Goal: Navigation & Orientation: Find specific page/section

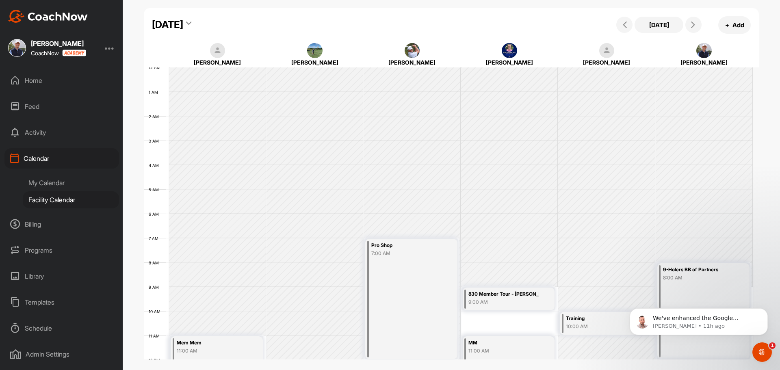
scroll to position [141, 0]
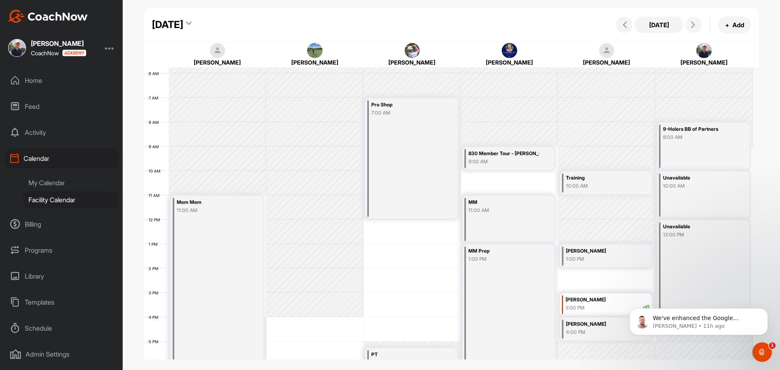
click at [37, 75] on div "Home" at bounding box center [61, 80] width 115 height 20
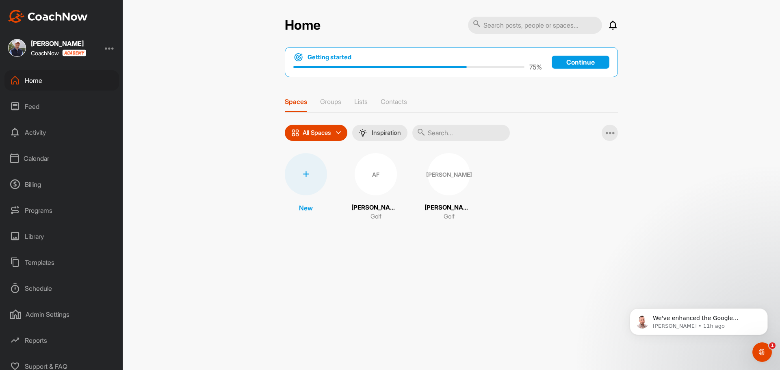
click at [44, 156] on div "Calendar" at bounding box center [61, 158] width 115 height 20
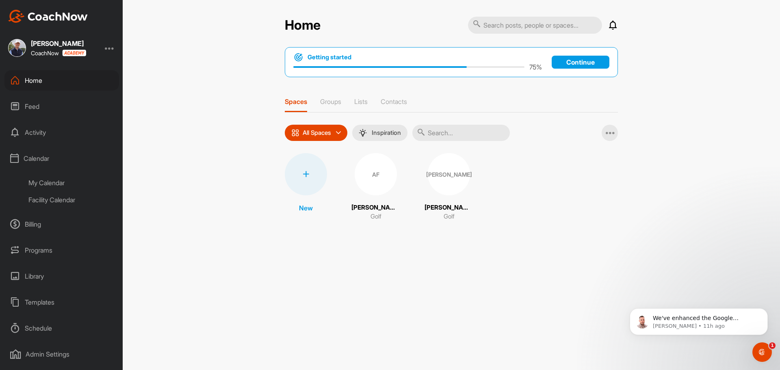
click at [67, 200] on div "Facility Calendar" at bounding box center [71, 199] width 96 height 17
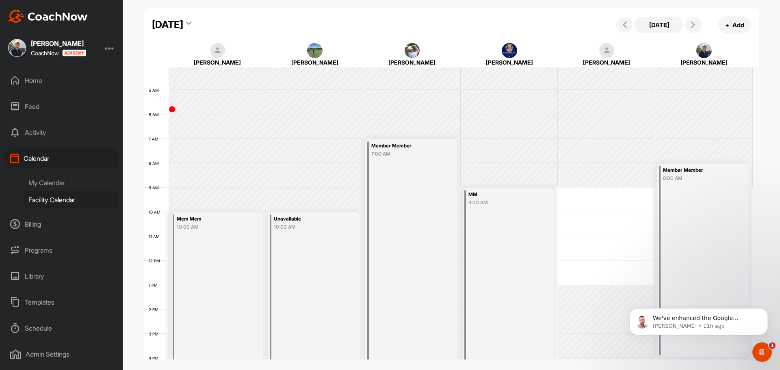
scroll to position [9, 0]
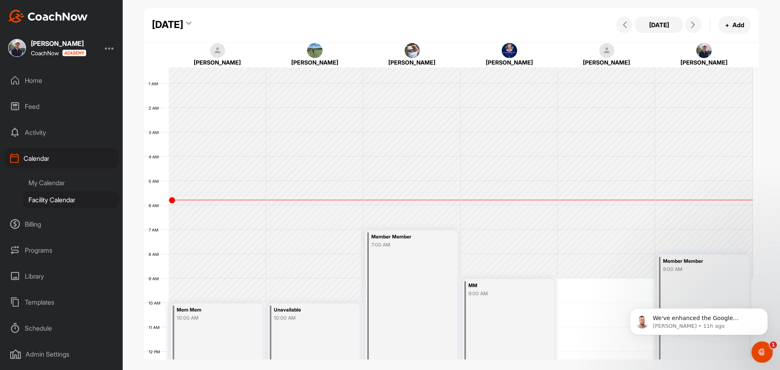
click at [764, 345] on div "Open Intercom Messenger" at bounding box center [761, 351] width 27 height 27
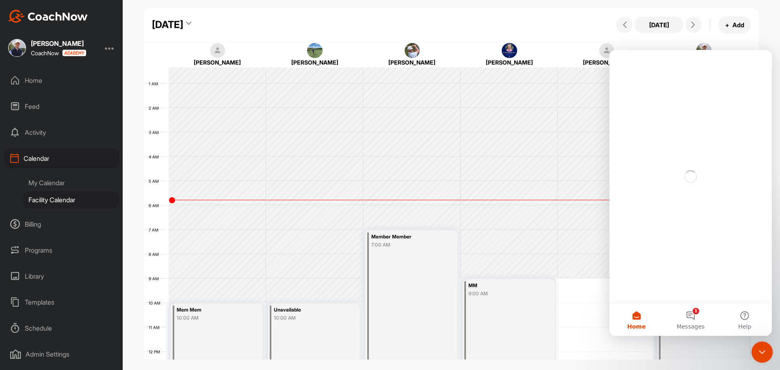
scroll to position [0, 0]
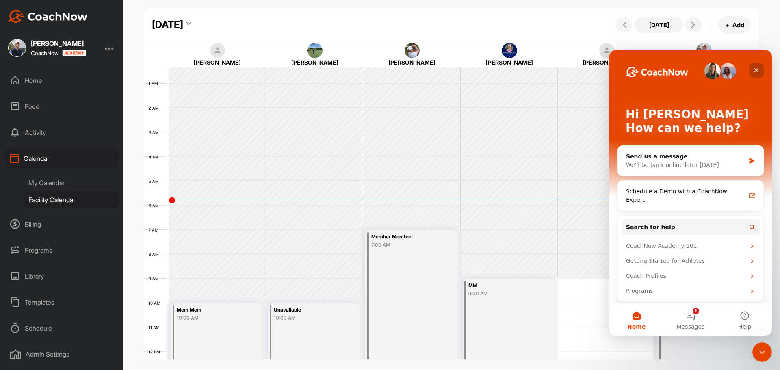
click at [758, 71] on icon "Close" at bounding box center [756, 70] width 7 height 7
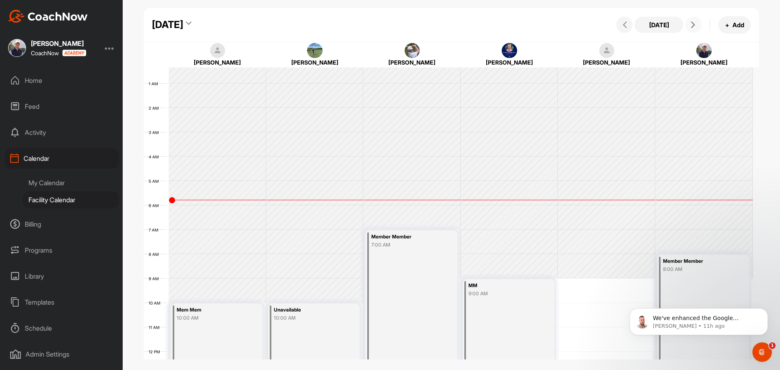
click at [698, 24] on span at bounding box center [694, 25] width 10 height 7
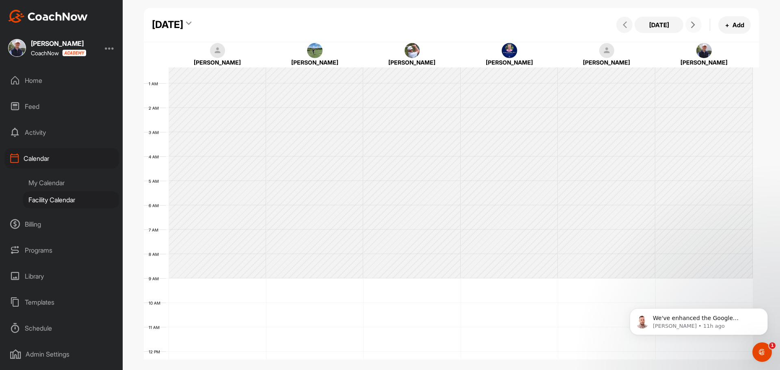
scroll to position [141, 0]
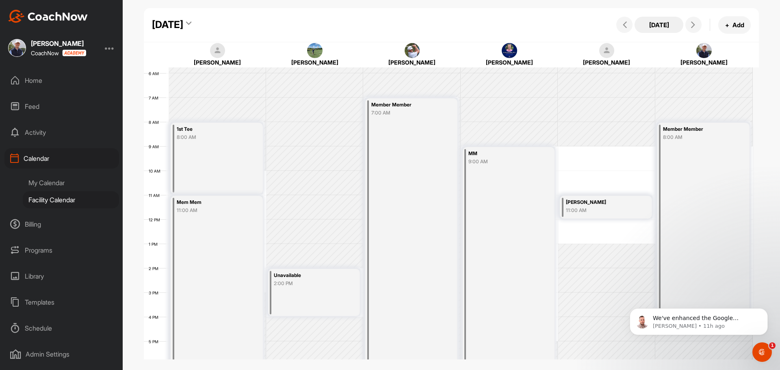
click at [649, 24] on button "[DATE]" at bounding box center [659, 25] width 49 height 16
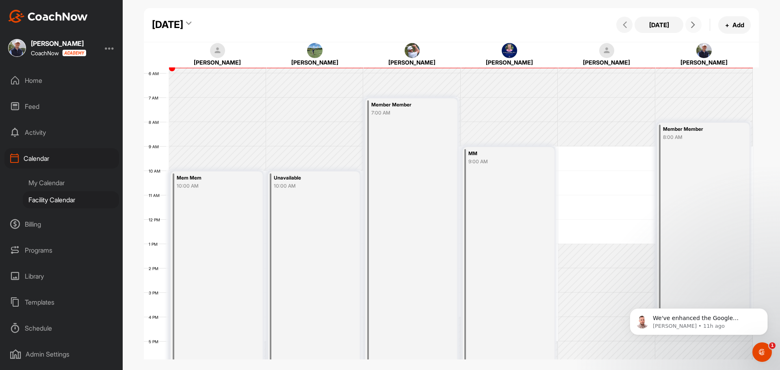
click at [695, 26] on icon at bounding box center [693, 25] width 7 height 7
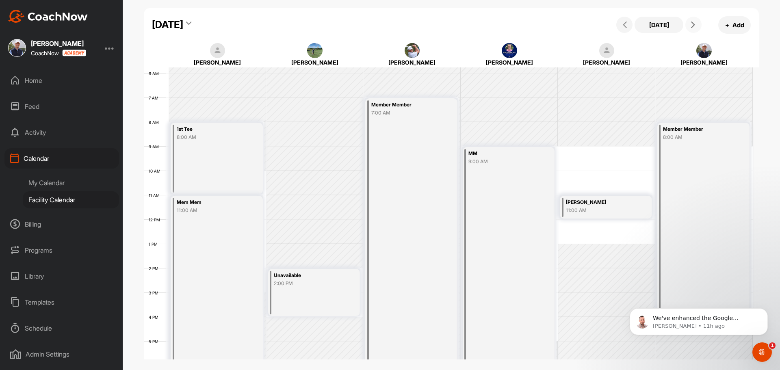
click at [695, 28] on icon at bounding box center [693, 25] width 7 height 7
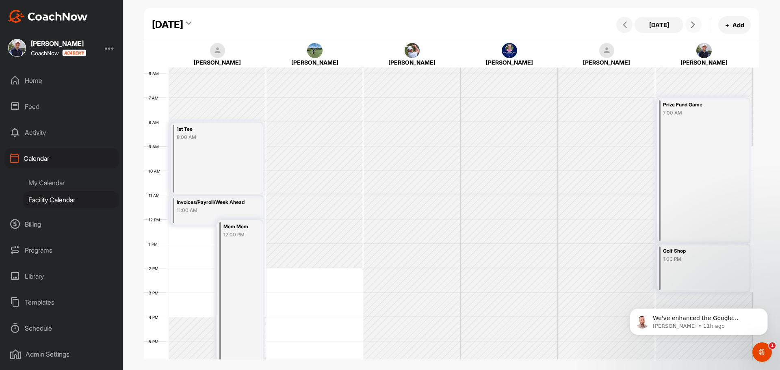
click at [695, 28] on icon at bounding box center [693, 25] width 7 height 7
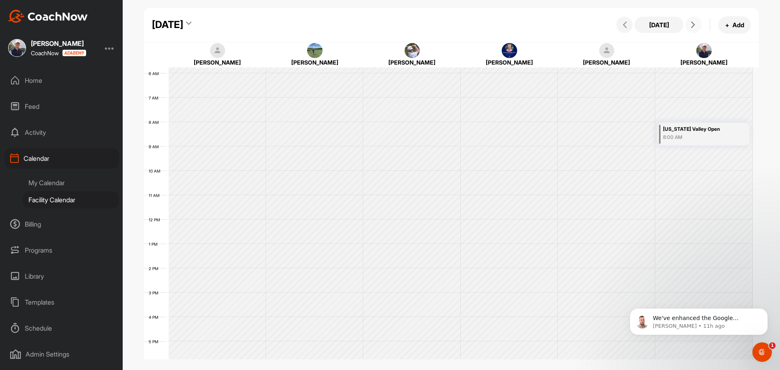
click at [695, 28] on icon at bounding box center [693, 25] width 7 height 7
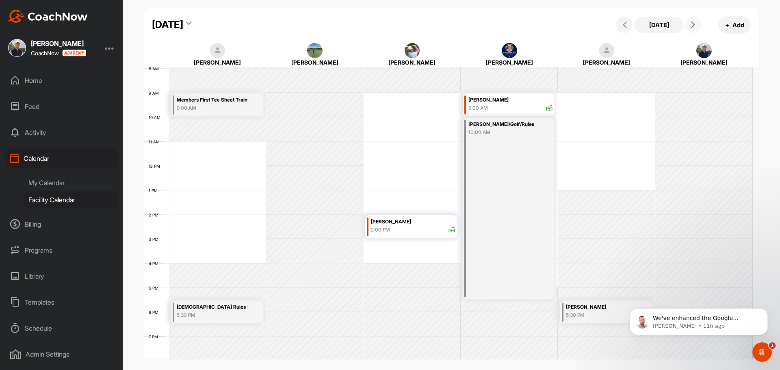
scroll to position [212, 0]
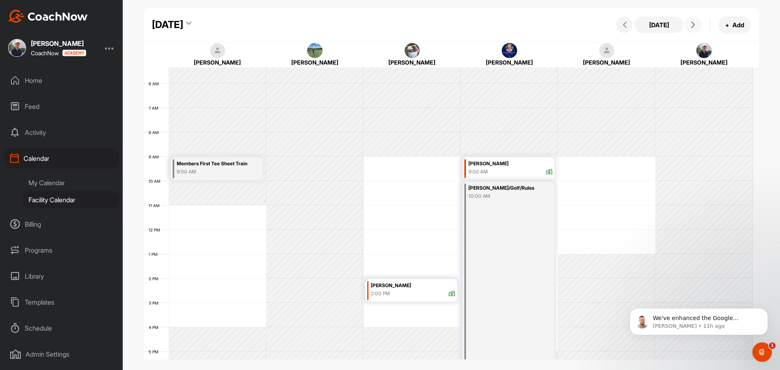
click at [691, 27] on icon at bounding box center [693, 25] width 7 height 7
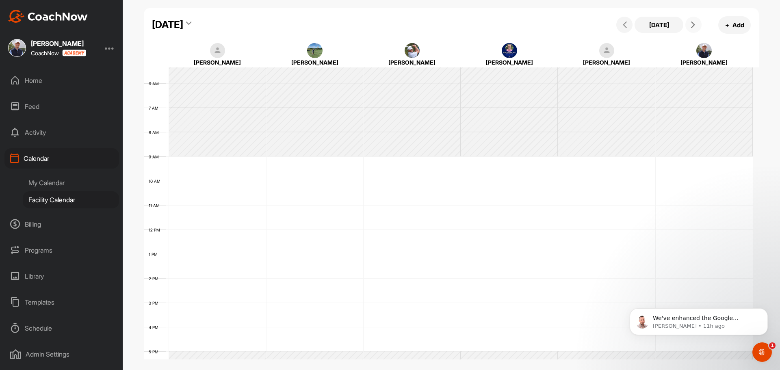
scroll to position [141, 0]
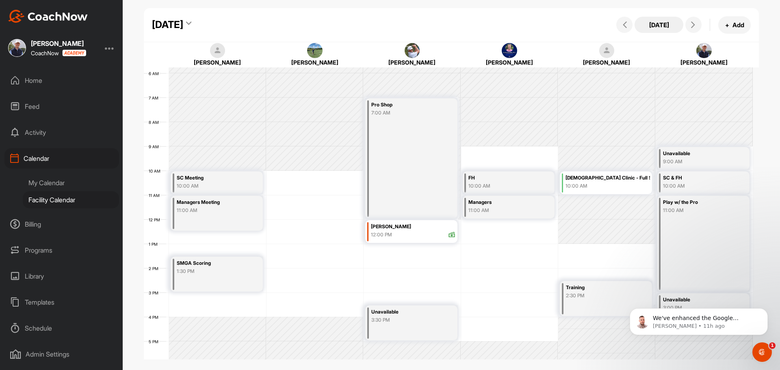
click at [672, 28] on button "[DATE]" at bounding box center [659, 25] width 49 height 16
